Goal: Information Seeking & Learning: Learn about a topic

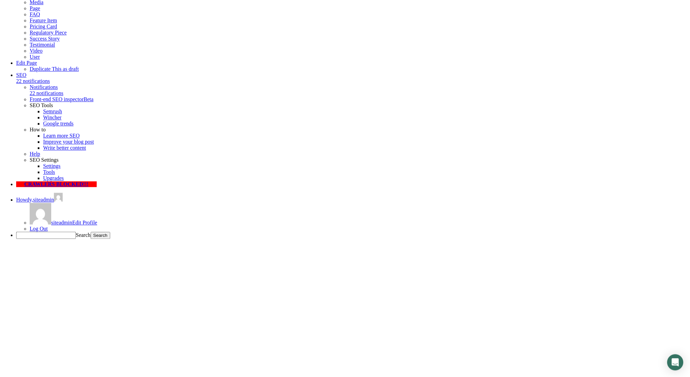
scroll to position [105, 0]
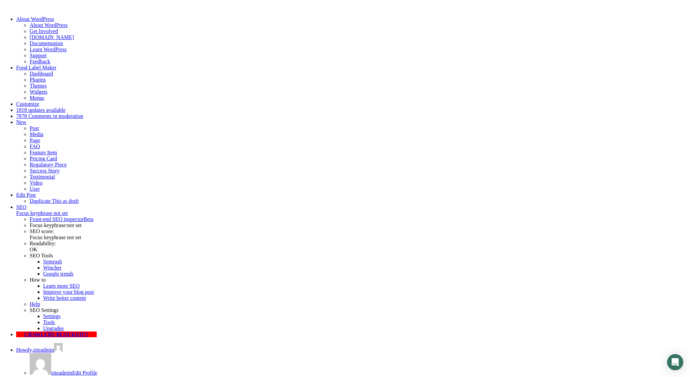
click at [36, 192] on link "Edit Post" at bounding box center [26, 195] width 20 height 6
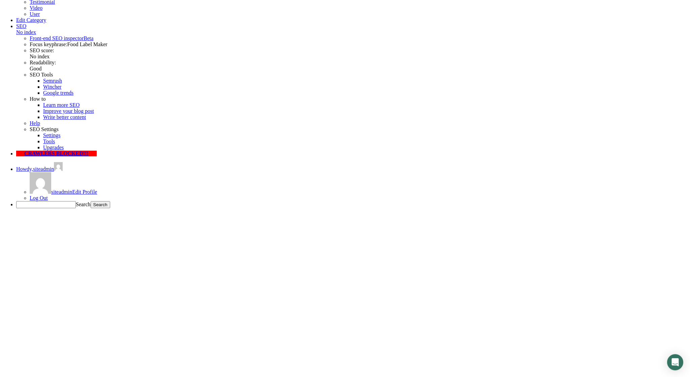
scroll to position [175, 0]
